Goal: Task Accomplishment & Management: Use online tool/utility

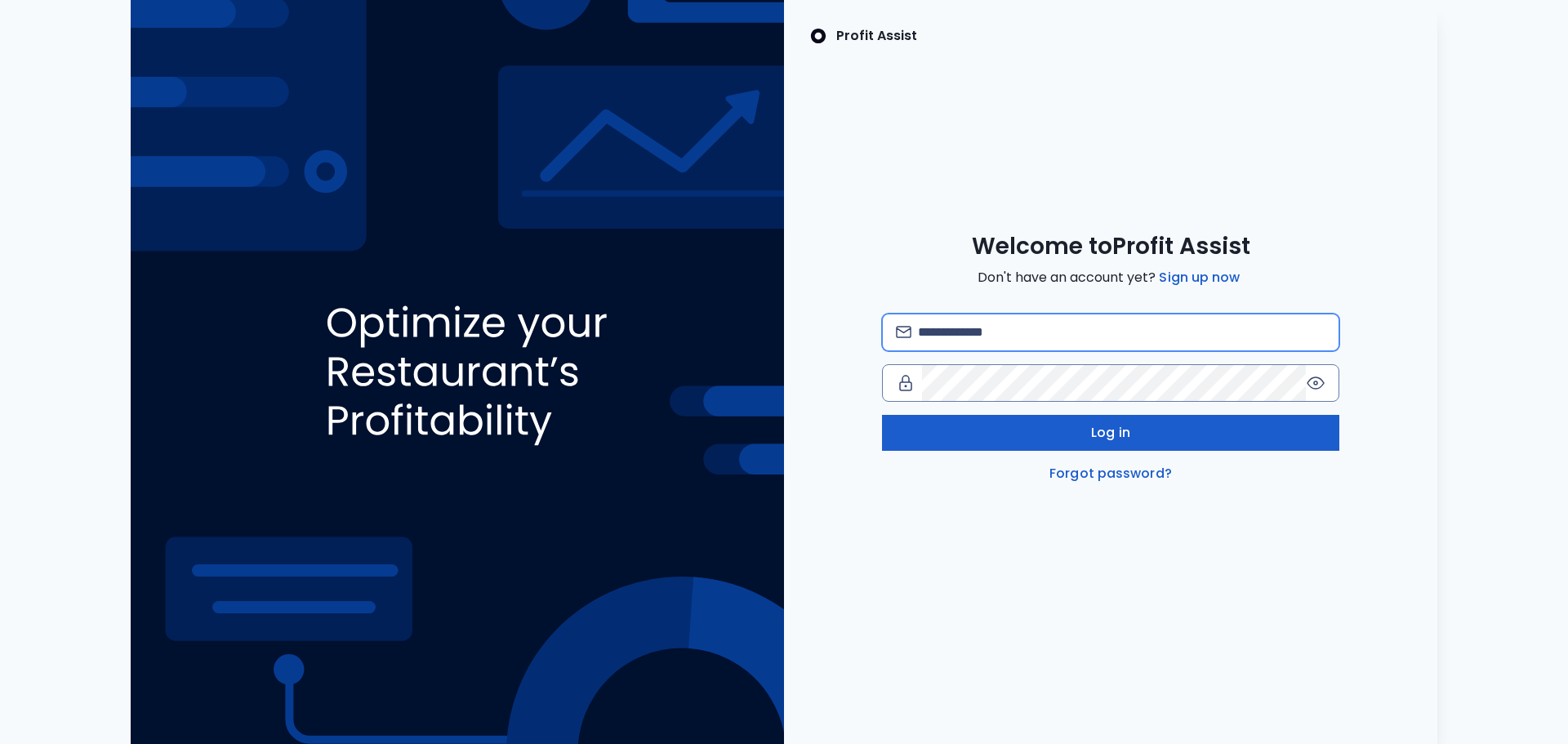
type input "**********"
click at [998, 427] on button "Log in" at bounding box center [1109, 432] width 457 height 36
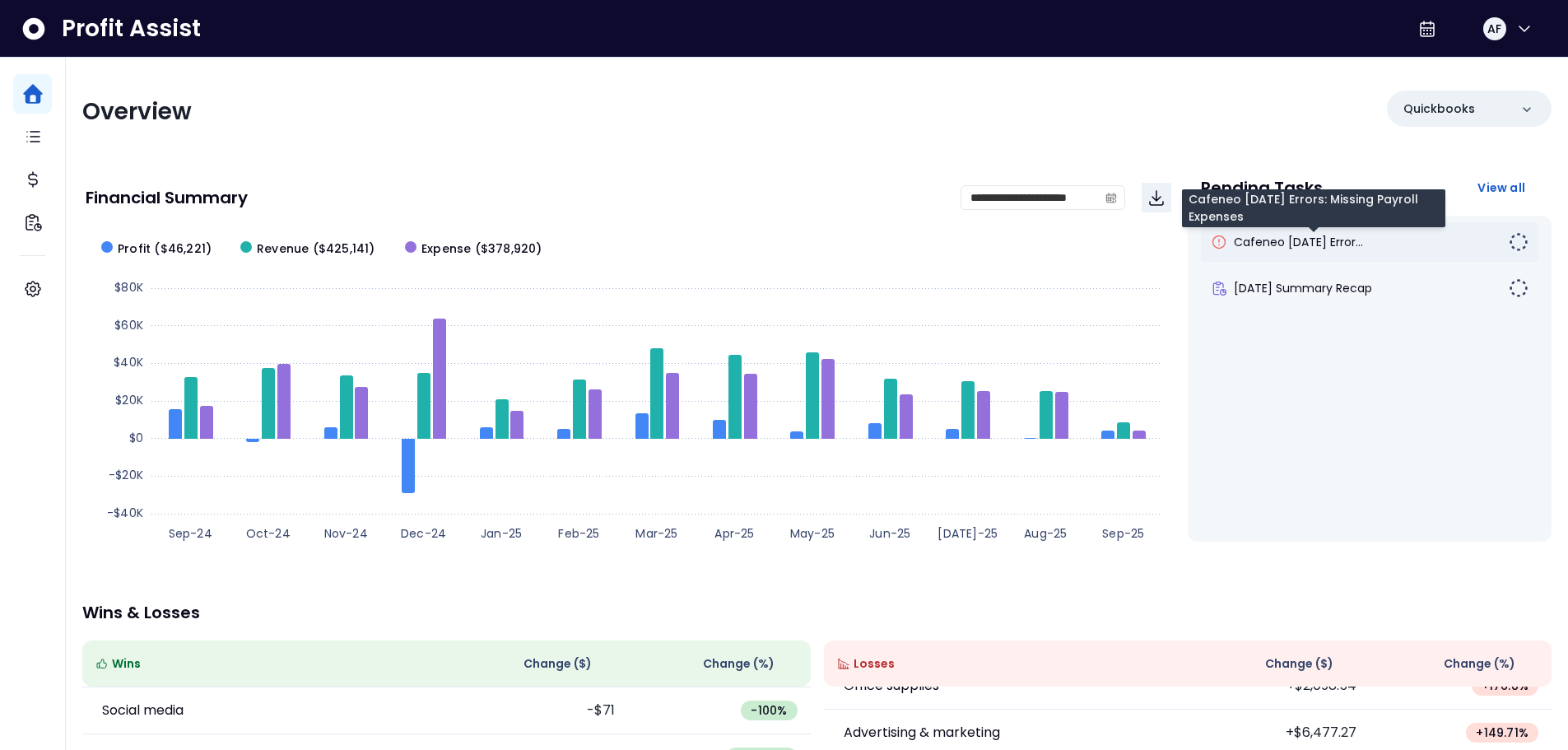
click at [1267, 245] on span "Cafeneo August 2025 Error..." at bounding box center [1298, 241] width 129 height 16
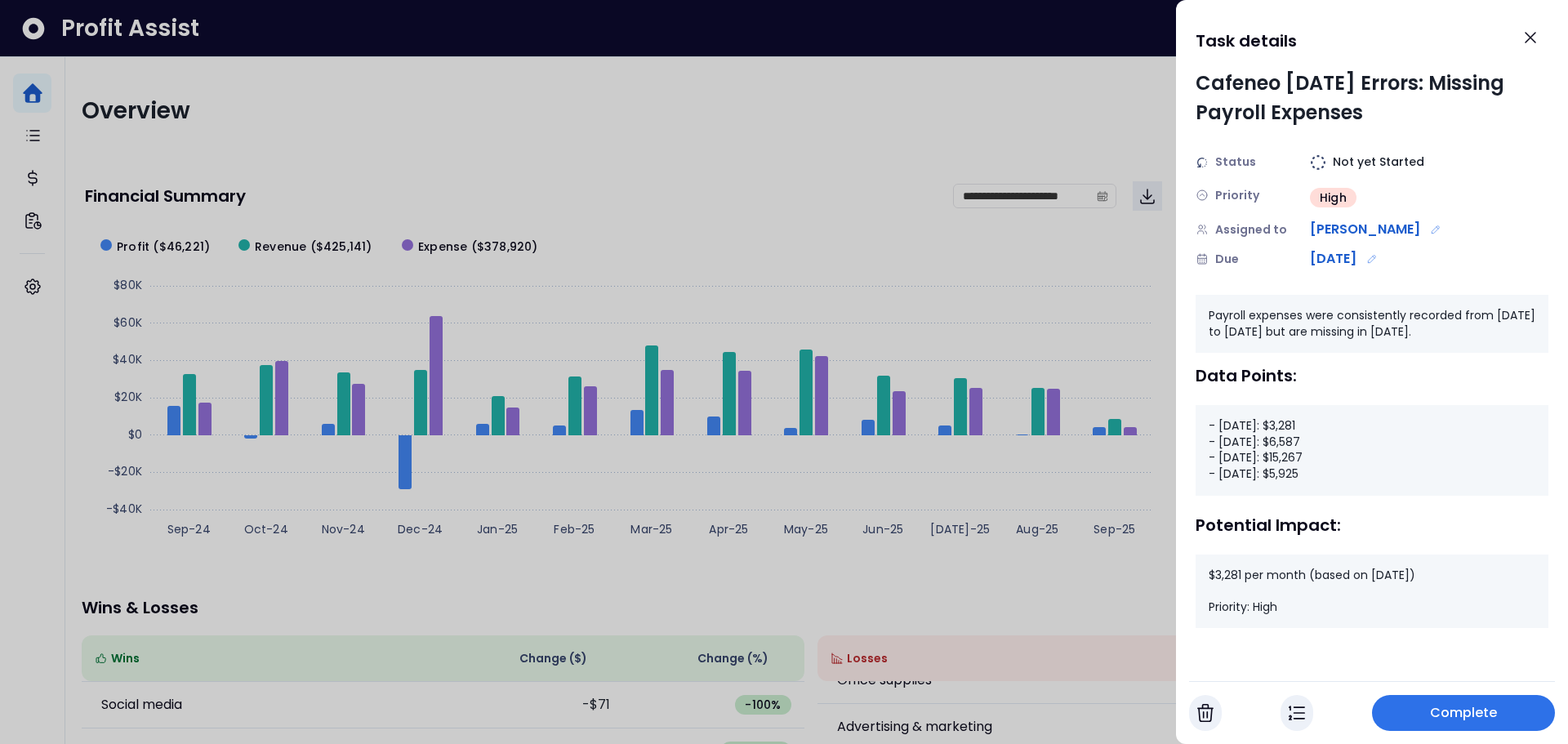
click at [1444, 702] on button "Complete" at bounding box center [1463, 713] width 183 height 36
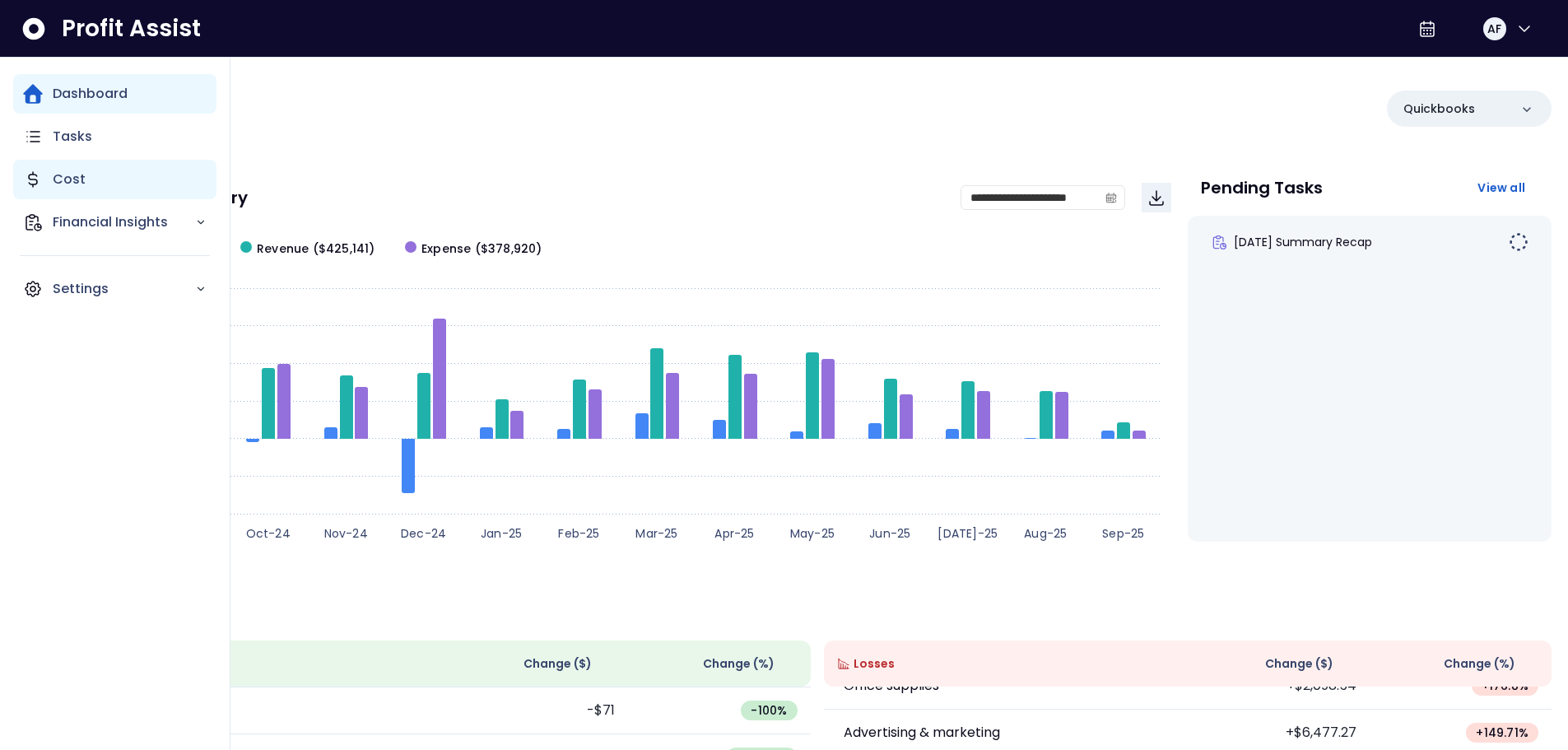
click at [63, 178] on p "Cost" at bounding box center [68, 179] width 33 height 20
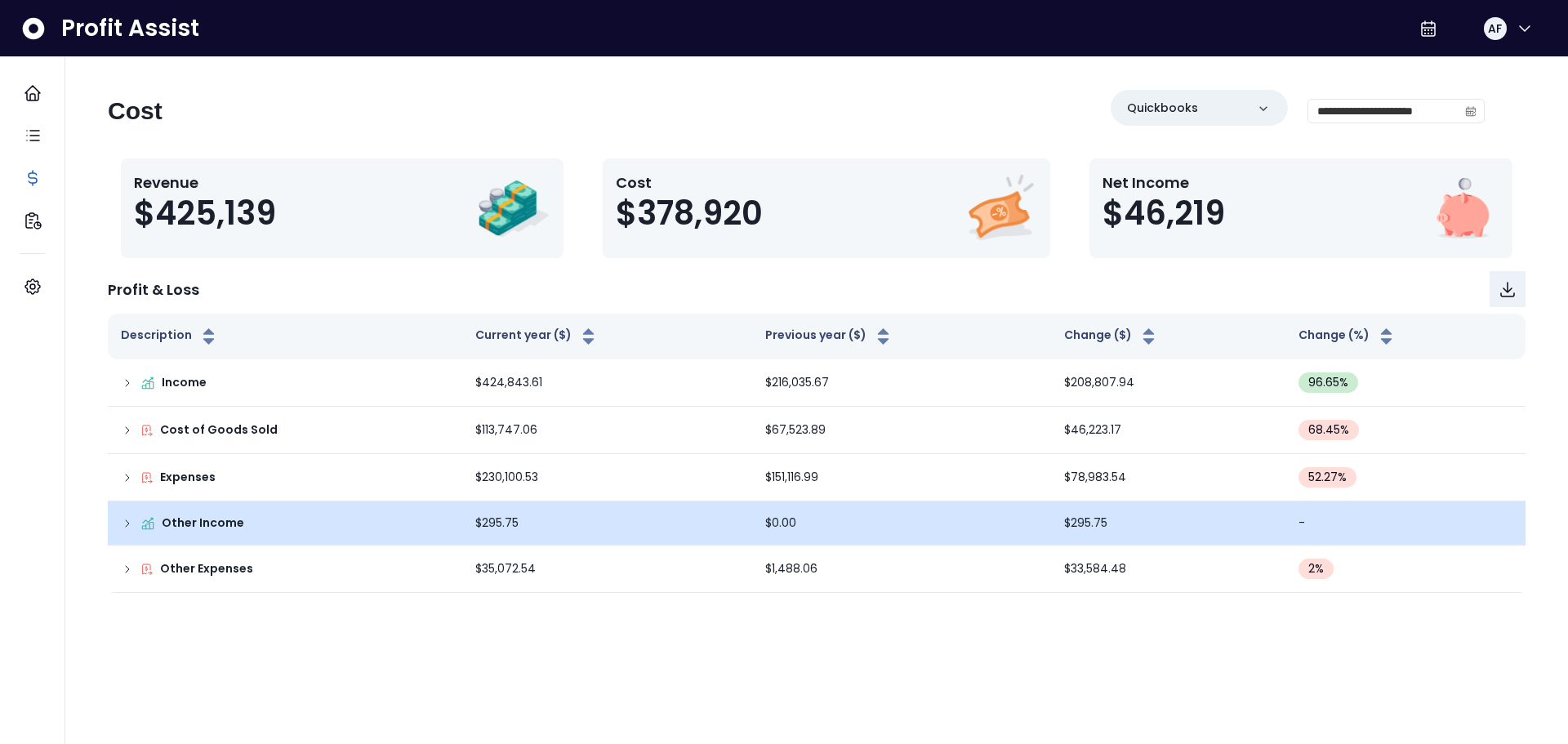
click at [986, 537] on td "$0.00" at bounding box center [900, 523] width 299 height 44
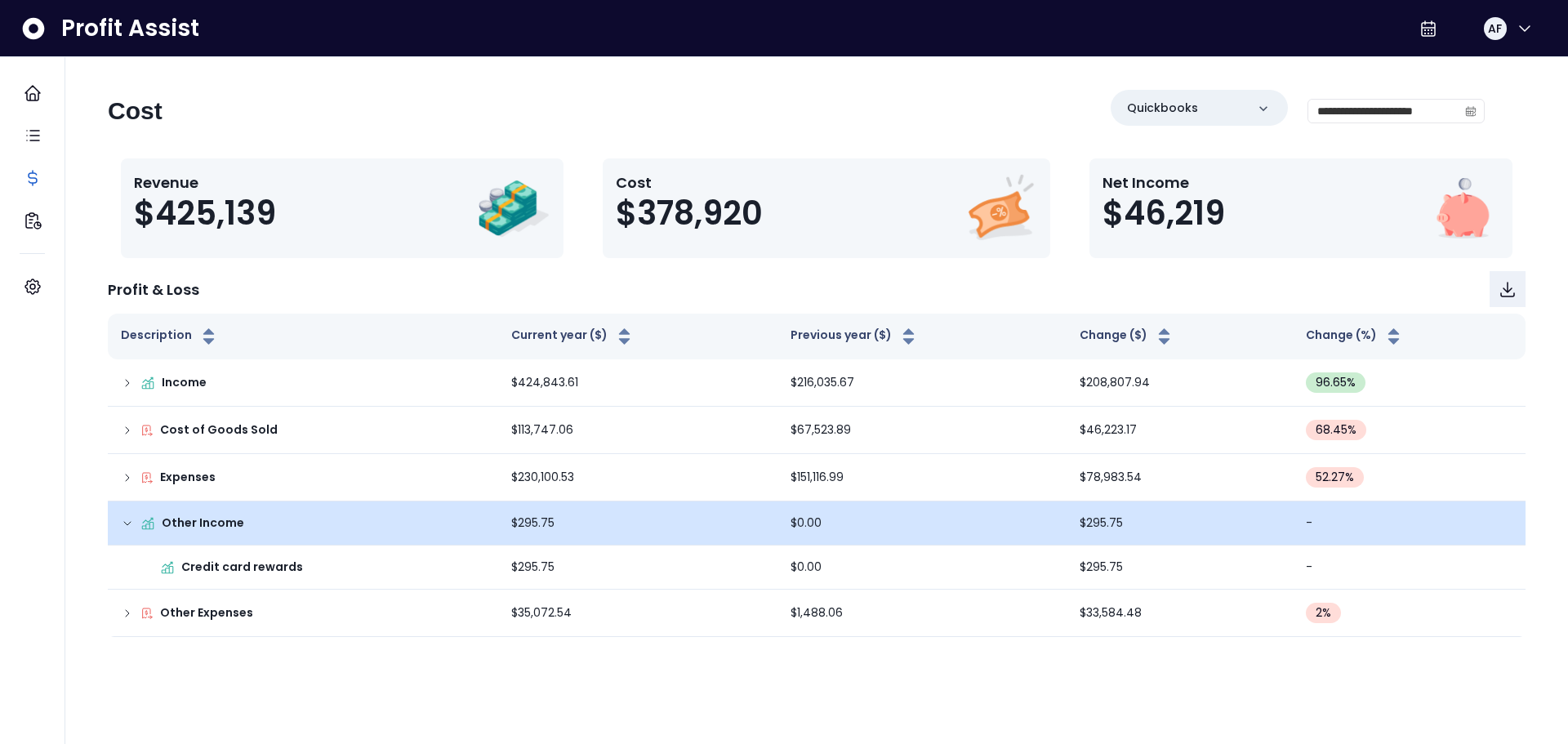
click at [359, 522] on div "Other Income" at bounding box center [302, 523] width 364 height 17
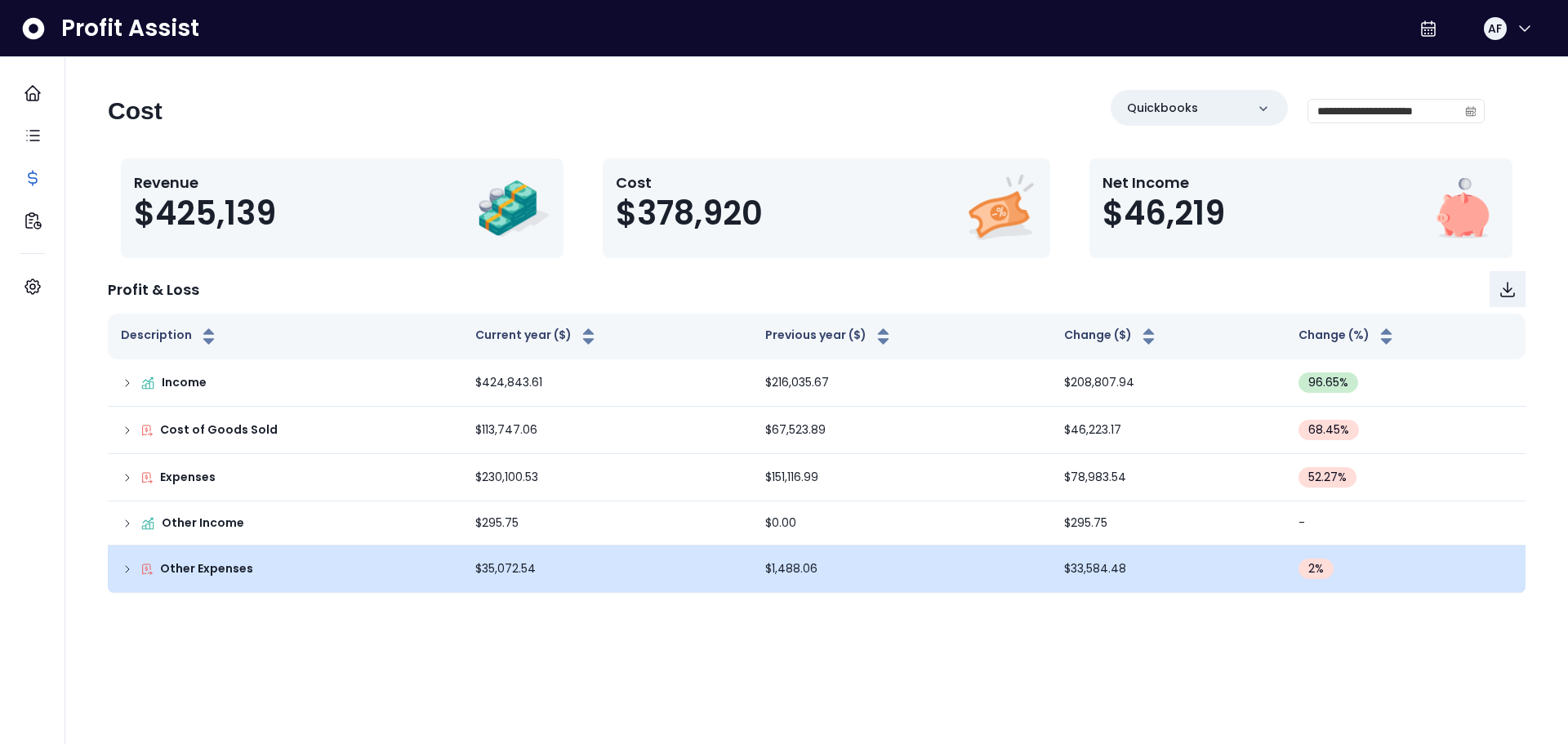
click at [386, 561] on div "Other Expenses" at bounding box center [284, 569] width 329 height 17
